Goal: Register for event/course

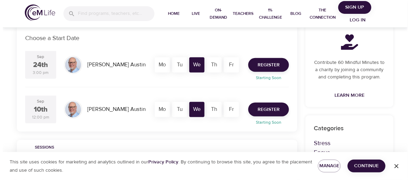
scroll to position [138, 0]
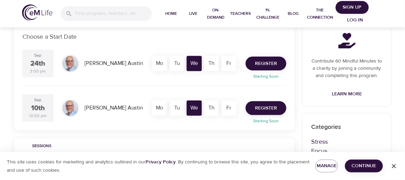
click at [272, 65] on span "Register" at bounding box center [266, 63] width 22 height 9
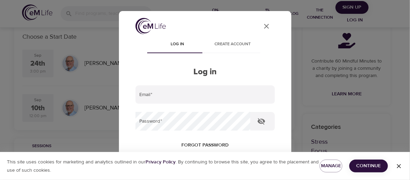
type input "[PERSON_NAME][EMAIL_ADDRESS][PERSON_NAME][DOMAIN_NAME]"
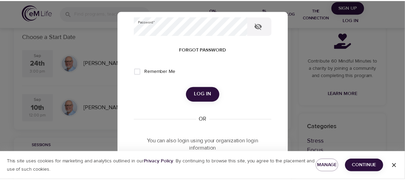
scroll to position [103, 0]
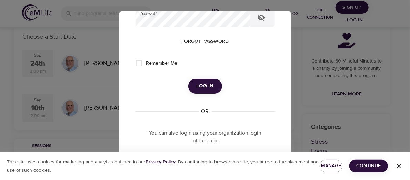
click at [200, 82] on span "Log in" at bounding box center [205, 85] width 17 height 9
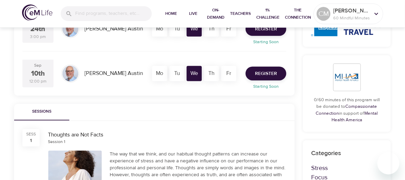
scroll to position [130, 0]
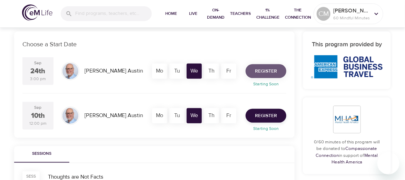
click at [267, 71] on span "Register" at bounding box center [266, 71] width 22 height 9
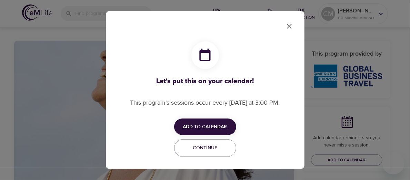
checkbox input "true"
click at [214, 125] on span "Add to Calendar" at bounding box center [205, 126] width 44 height 9
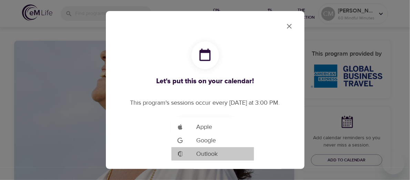
click at [217, 153] on span "Outlook" at bounding box center [206, 153] width 21 height 9
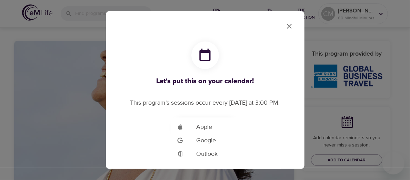
click at [285, 26] on div at bounding box center [205, 90] width 410 height 180
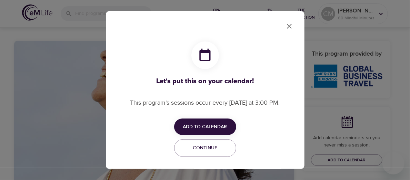
click at [285, 26] on icon "close" at bounding box center [289, 26] width 8 height 8
